Goal: Information Seeking & Learning: Learn about a topic

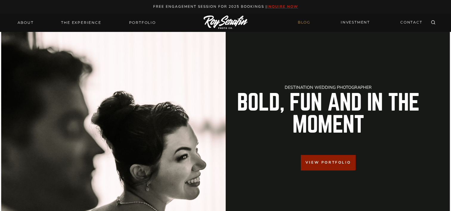
click at [312, 21] on link "BLOG" at bounding box center [304, 22] width 20 height 10
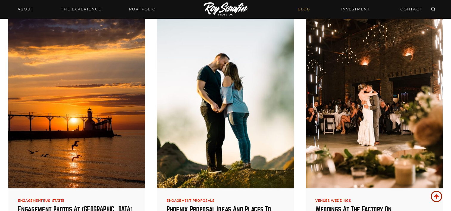
scroll to position [447, 0]
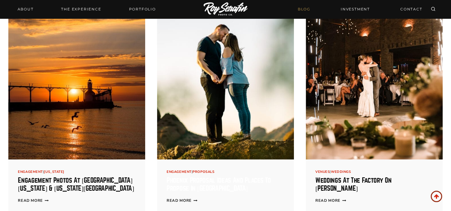
click at [213, 186] on link "Phoenix Proposal Ideas and Places to Propose in Phoenix" at bounding box center [219, 184] width 104 height 15
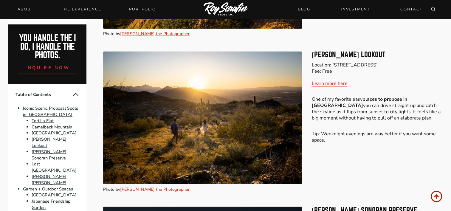
scroll to position [994, 0]
